Goal: Obtain resource: Obtain resource

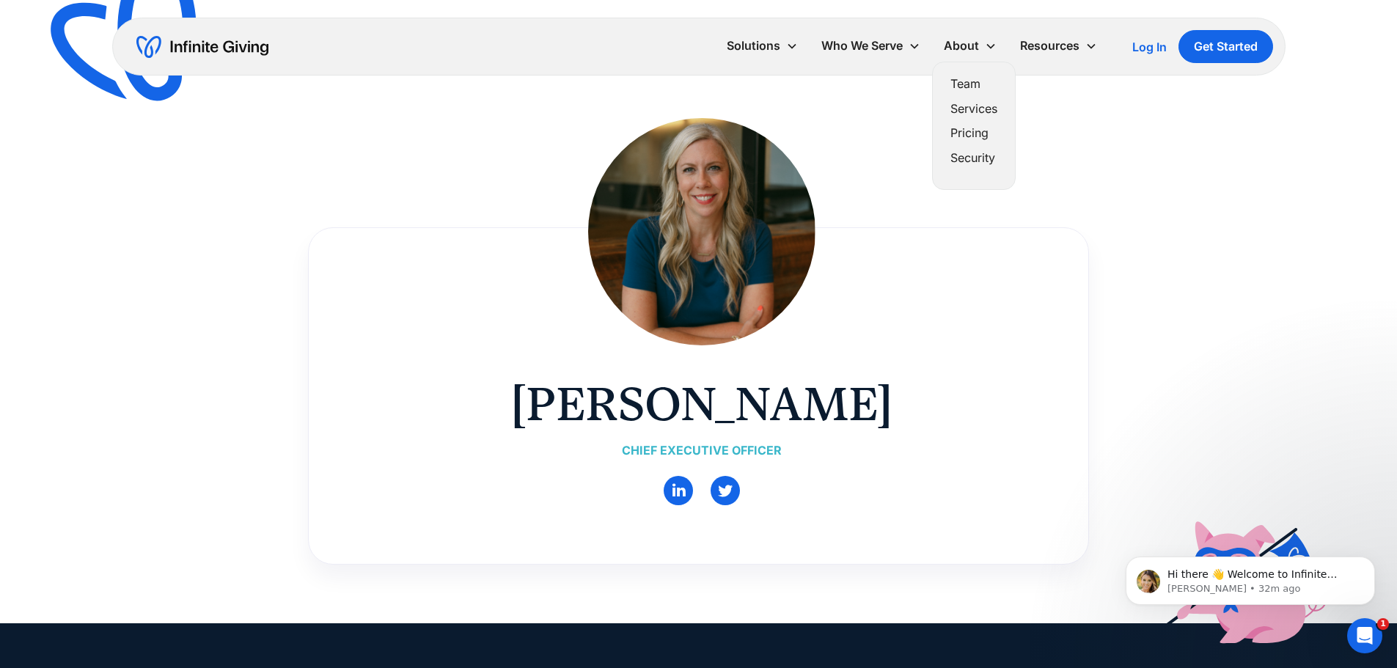
click at [964, 81] on link "Team" at bounding box center [974, 84] width 47 height 20
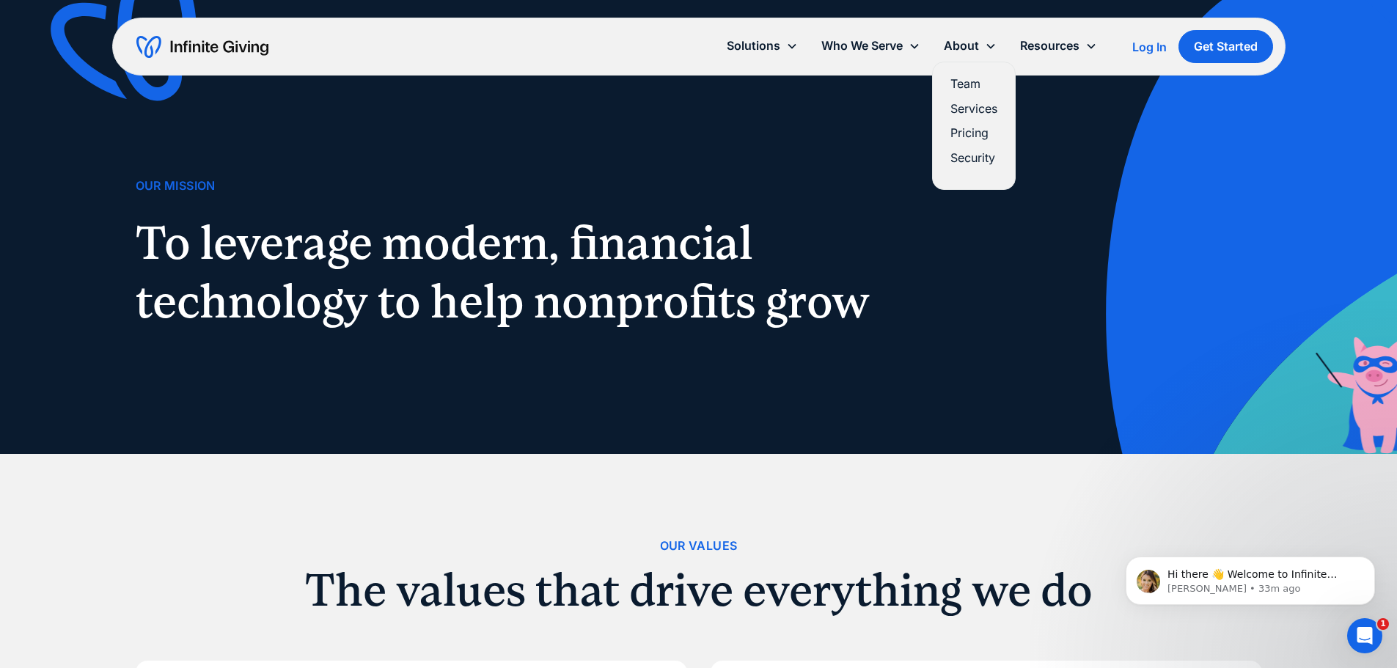
click at [968, 101] on link "Services" at bounding box center [974, 109] width 47 height 20
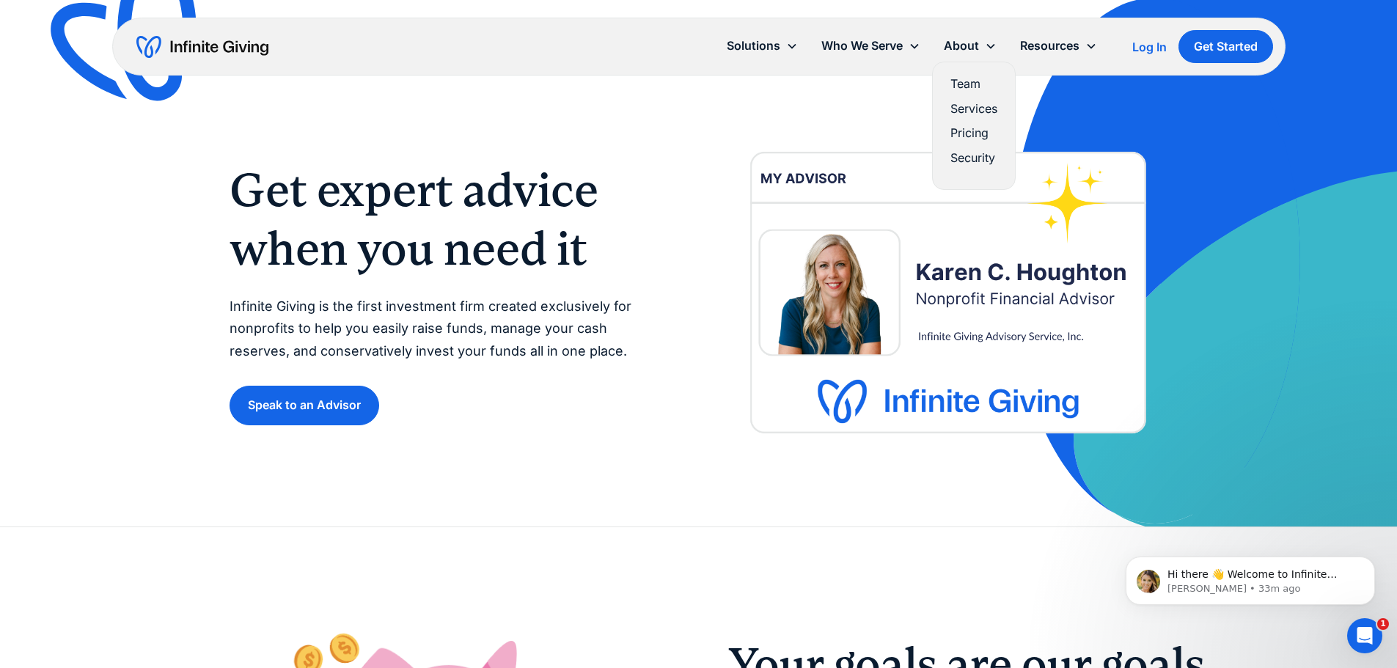
click at [970, 105] on link "Services" at bounding box center [974, 109] width 47 height 20
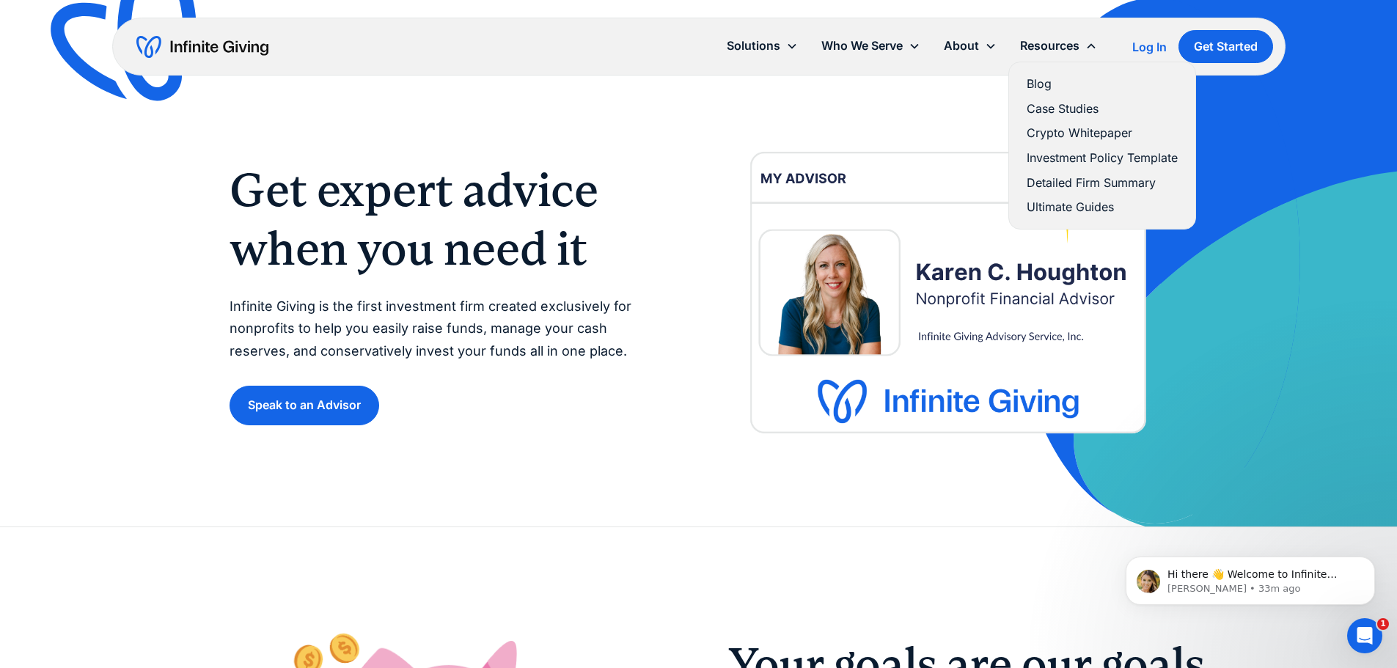
click at [1075, 161] on link "Investment Policy Template" at bounding box center [1102, 158] width 151 height 20
